Goal: Entertainment & Leisure: Browse casually

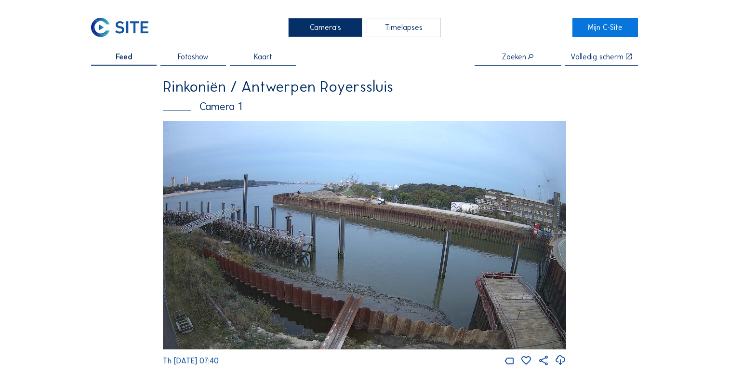
scroll to position [1253, 0]
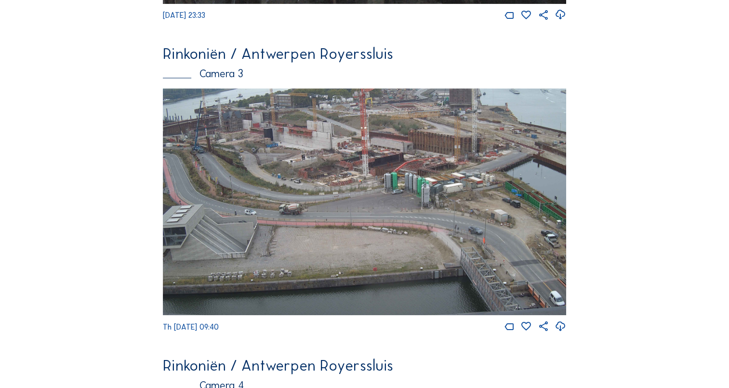
scroll to position [991, 0]
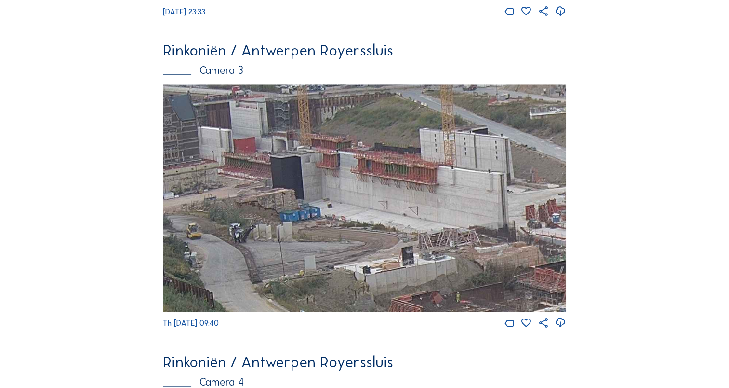
drag, startPoint x: 256, startPoint y: 134, endPoint x: 269, endPoint y: 145, distance: 17.1
click at [269, 145] on img at bounding box center [364, 197] width 403 height 227
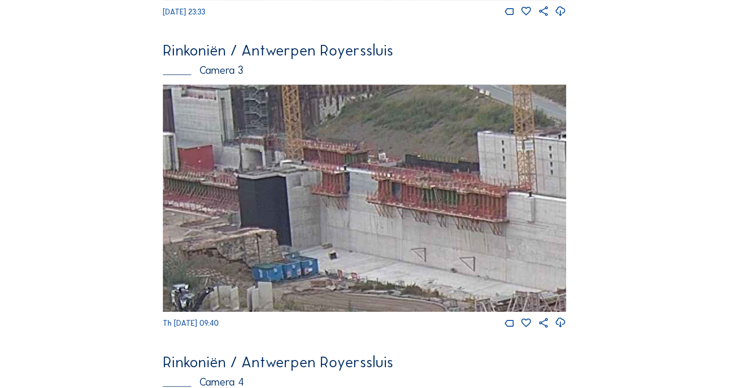
drag, startPoint x: 389, startPoint y: 151, endPoint x: 340, endPoint y: 157, distance: 49.0
click at [339, 150] on img at bounding box center [364, 197] width 403 height 227
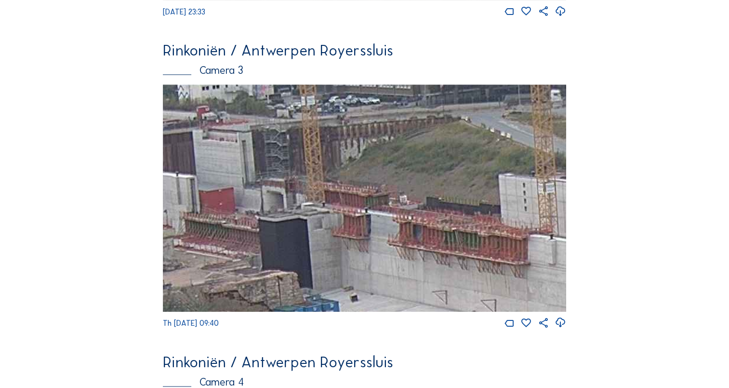
drag, startPoint x: 272, startPoint y: 175, endPoint x: 291, endPoint y: 209, distance: 38.9
click at [292, 209] on img at bounding box center [364, 197] width 403 height 227
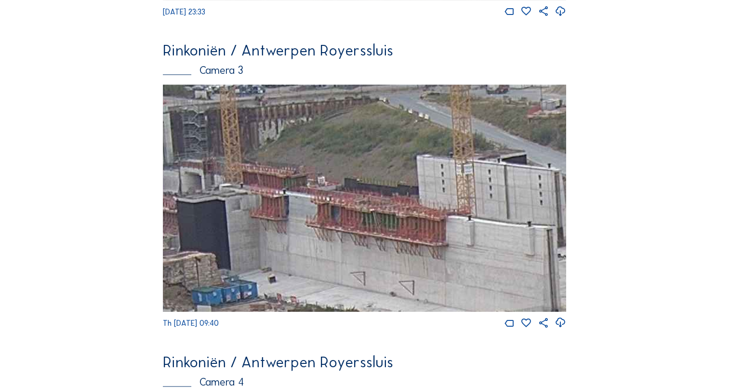
drag, startPoint x: 393, startPoint y: 224, endPoint x: 315, endPoint y: 207, distance: 79.4
click at [315, 207] on img at bounding box center [364, 197] width 403 height 227
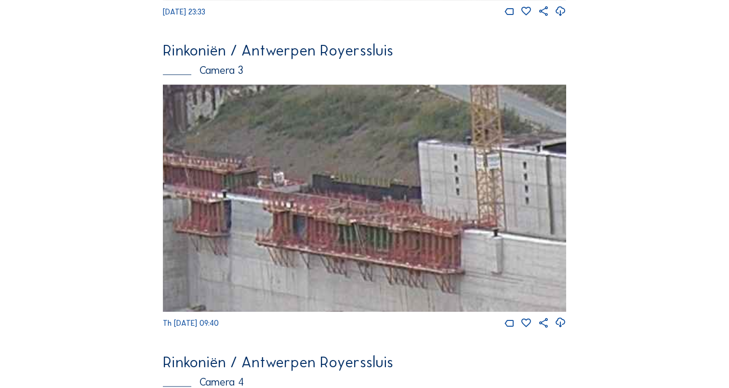
drag, startPoint x: 406, startPoint y: 201, endPoint x: 380, endPoint y: 205, distance: 26.5
click at [384, 208] on img at bounding box center [364, 197] width 403 height 227
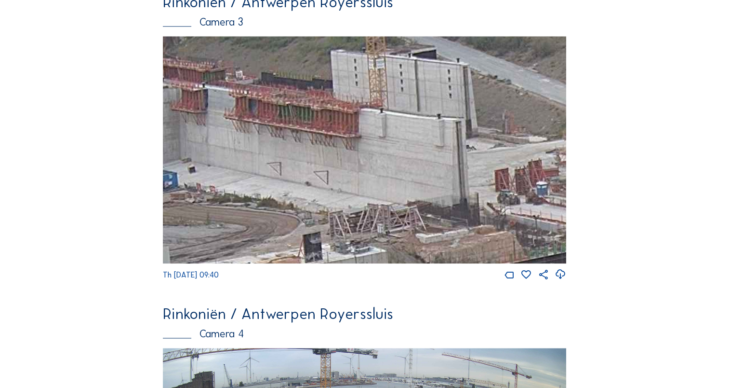
drag, startPoint x: 424, startPoint y: 249, endPoint x: 351, endPoint y: 179, distance: 100.9
click at [351, 179] on img at bounding box center [364, 149] width 403 height 227
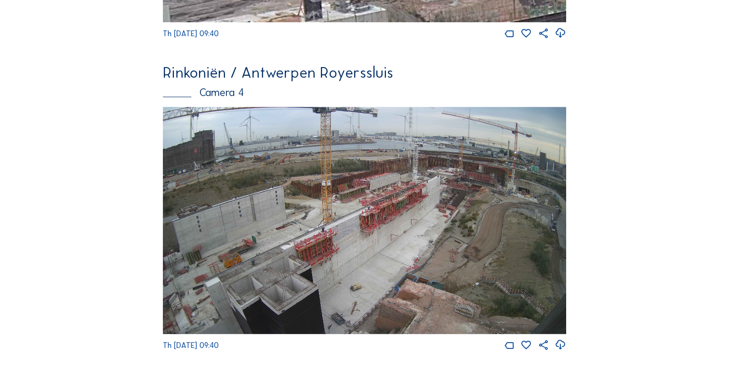
scroll to position [1569, 0]
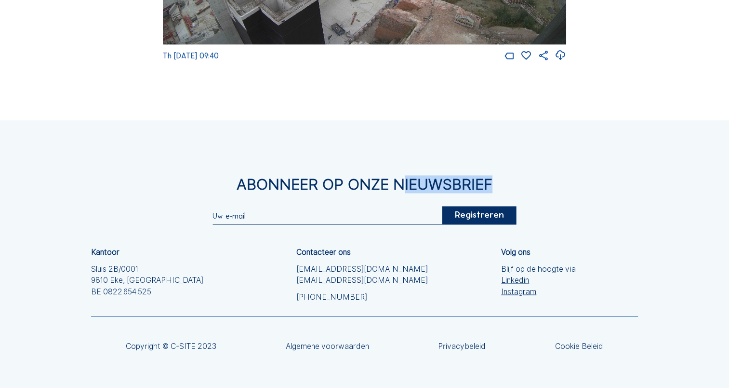
drag, startPoint x: 395, startPoint y: 106, endPoint x: 430, endPoint y: 223, distance: 122.3
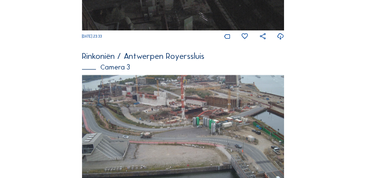
scroll to position [542, 0]
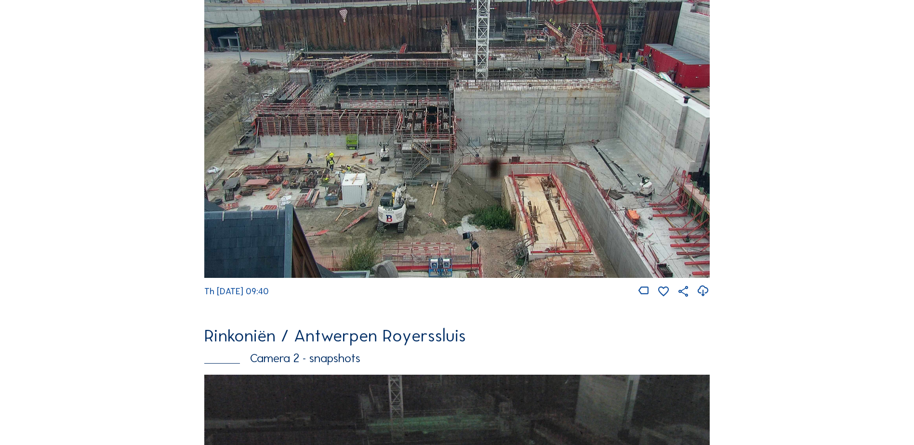
drag, startPoint x: 804, startPoint y: 152, endPoint x: 812, endPoint y: 186, distance: 34.1
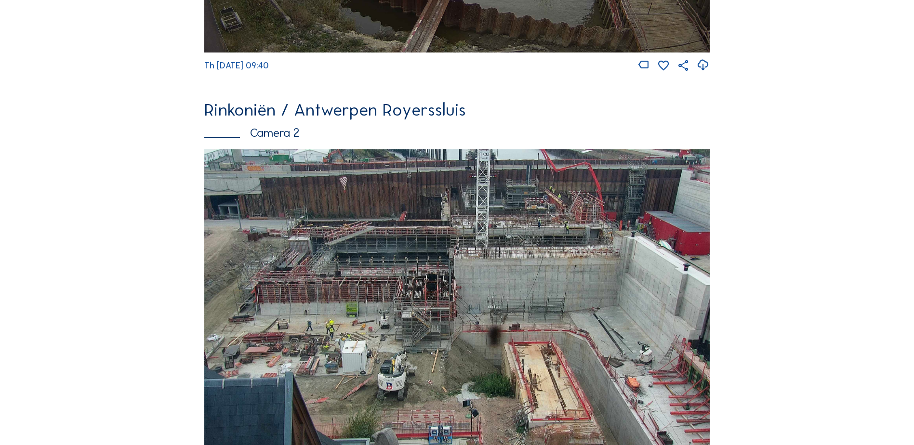
scroll to position [446, 0]
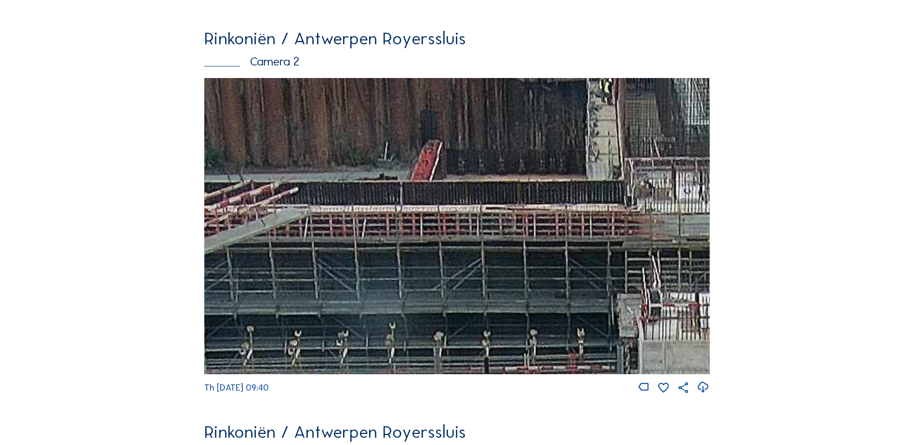
drag, startPoint x: 418, startPoint y: 148, endPoint x: 409, endPoint y: 171, distance: 24.3
click at [409, 171] on img at bounding box center [457, 226] width 506 height 296
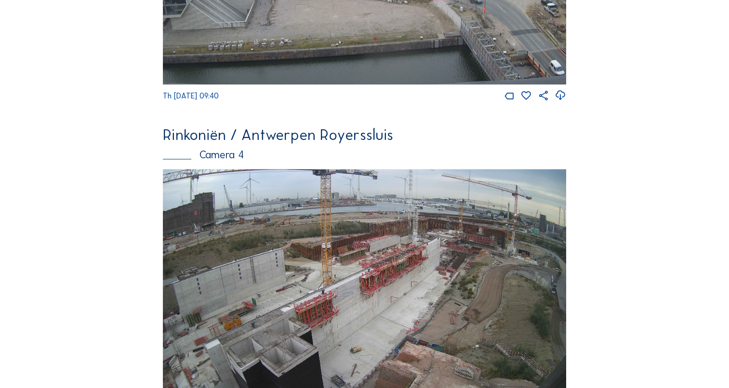
scroll to position [1253, 0]
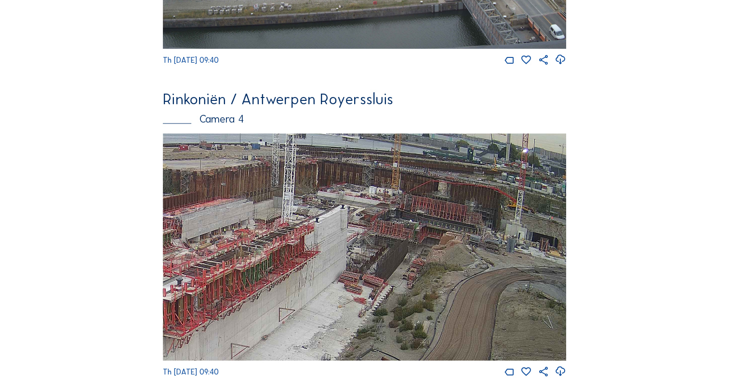
drag, startPoint x: 492, startPoint y: 202, endPoint x: 458, endPoint y: 210, distance: 34.1
click at [458, 210] on img at bounding box center [364, 246] width 403 height 227
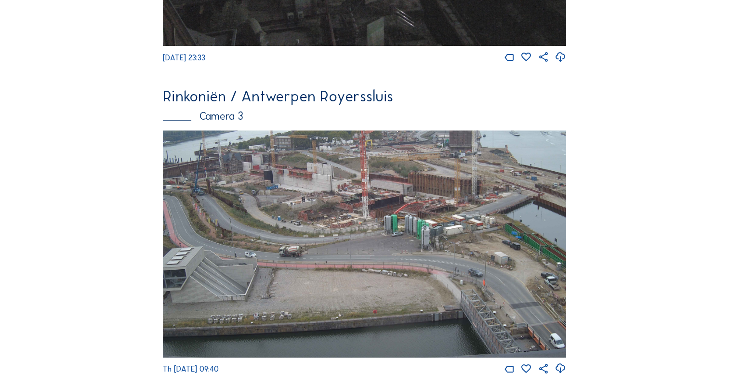
scroll to position [916, 0]
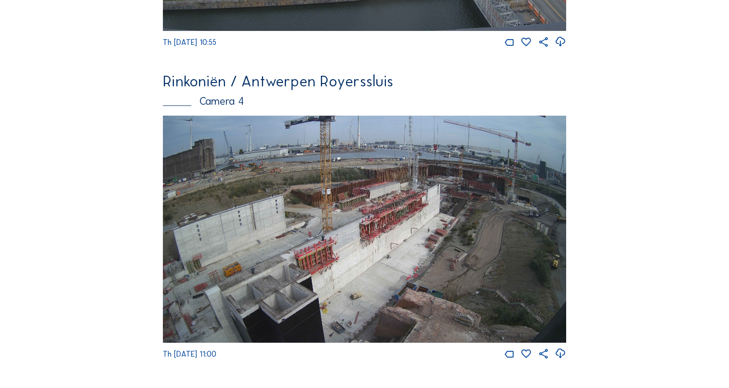
scroll to position [1328, 0]
